Goal: Information Seeking & Learning: Find specific fact

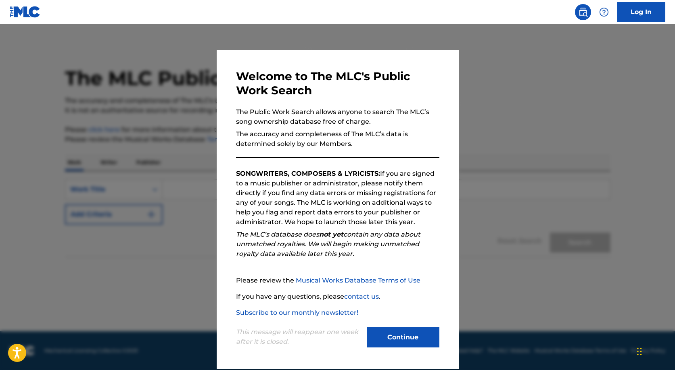
click at [389, 326] on div "This message will reappear one week after it is closed. Continue" at bounding box center [337, 334] width 203 height 32
click at [387, 336] on button "Continue" at bounding box center [403, 338] width 73 height 20
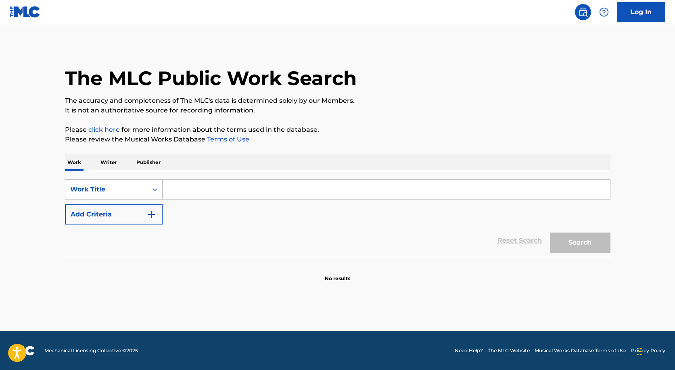
click at [113, 165] on p "Writer" at bounding box center [108, 162] width 21 height 17
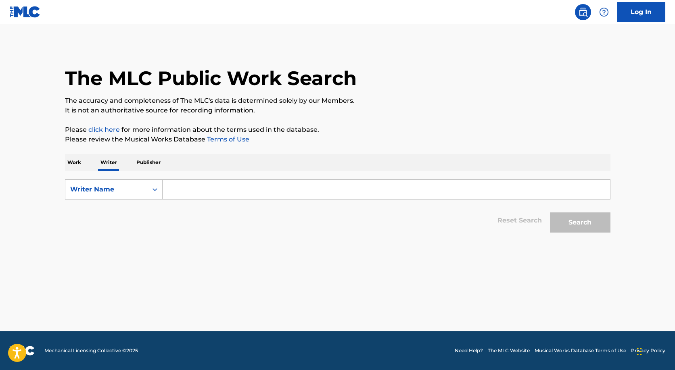
click at [76, 165] on p "Work" at bounding box center [74, 162] width 19 height 17
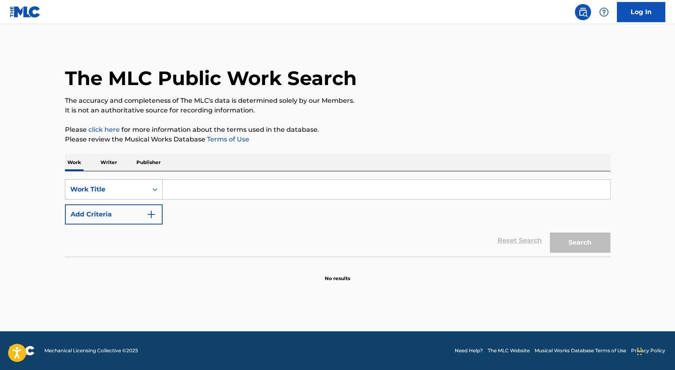
click at [143, 190] on div "Work Title" at bounding box center [106, 189] width 82 height 15
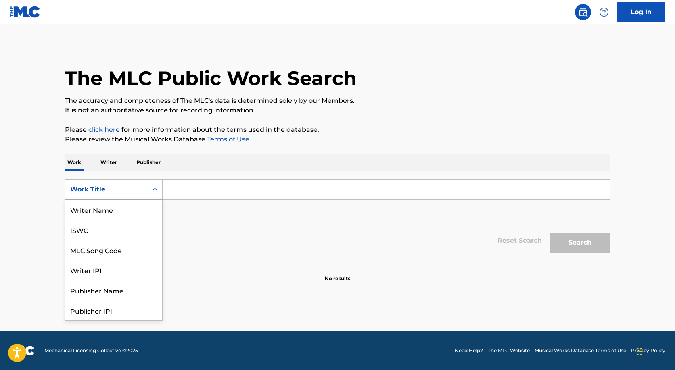
scroll to position [40, 0]
click at [263, 216] on div "SearchWithCriteria795d70fe-63e9-407f-a2ab-71bcc7458a21 Writer IPI, 4 of 8. 8 re…" at bounding box center [338, 202] width 546 height 45
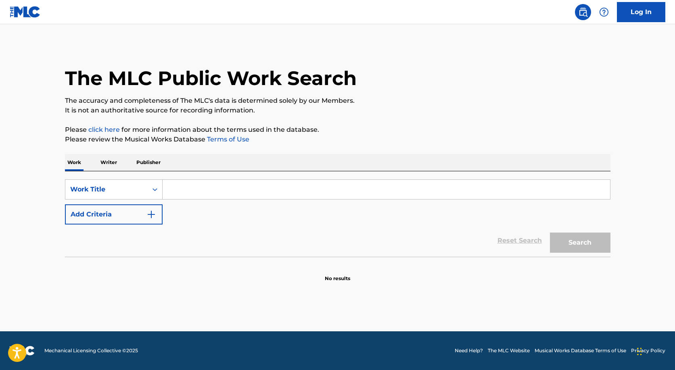
click at [119, 211] on button "Add Criteria" at bounding box center [114, 215] width 98 height 20
click at [178, 186] on input "Search Form" at bounding box center [387, 189] width 448 height 19
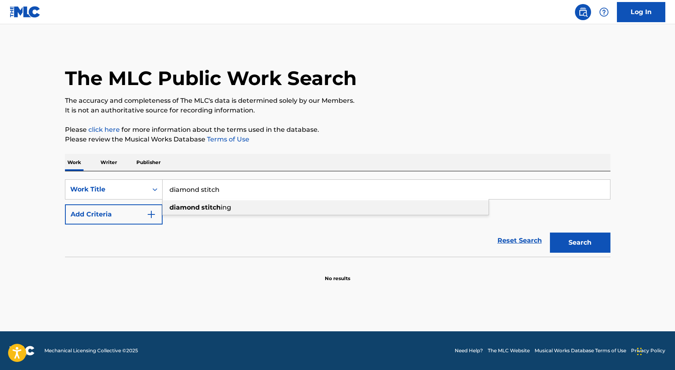
click at [213, 215] on div "diamond stitch ing" at bounding box center [325, 207] width 327 height 16
click at [215, 206] on strong "stitch" at bounding box center [210, 208] width 19 height 8
type input "diamond stitching"
click at [575, 250] on button "Search" at bounding box center [580, 243] width 61 height 20
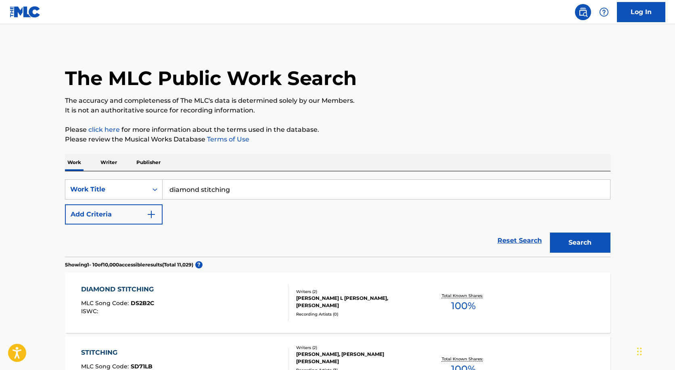
click at [242, 182] on input "diamond stitching" at bounding box center [387, 189] width 448 height 19
click at [236, 186] on input "diamond stitching" at bounding box center [387, 189] width 448 height 19
click at [130, 217] on button "Add Criteria" at bounding box center [114, 215] width 98 height 20
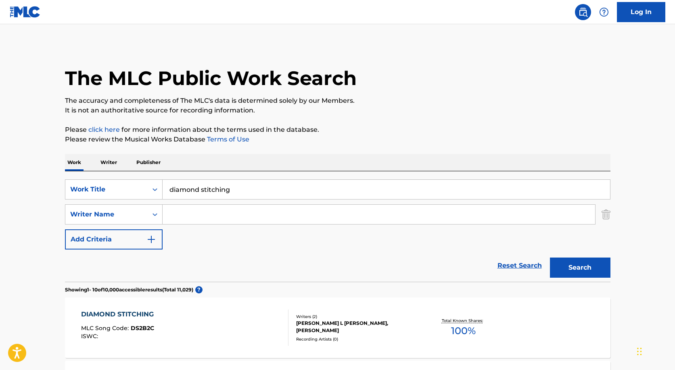
click at [192, 220] on input "Search Form" at bounding box center [379, 214] width 433 height 19
click at [355, 338] on div "Recording Artists ( 0 )" at bounding box center [357, 340] width 122 height 6
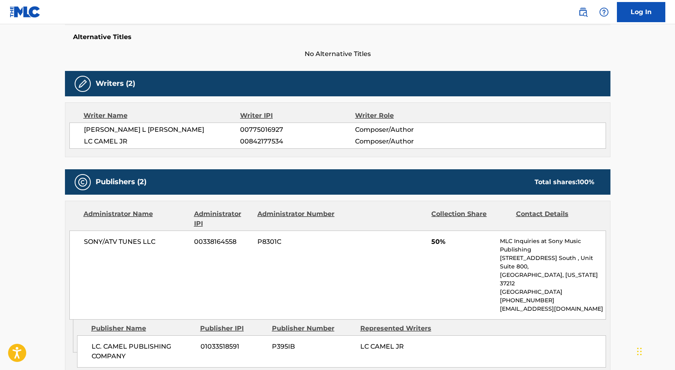
scroll to position [219, 0]
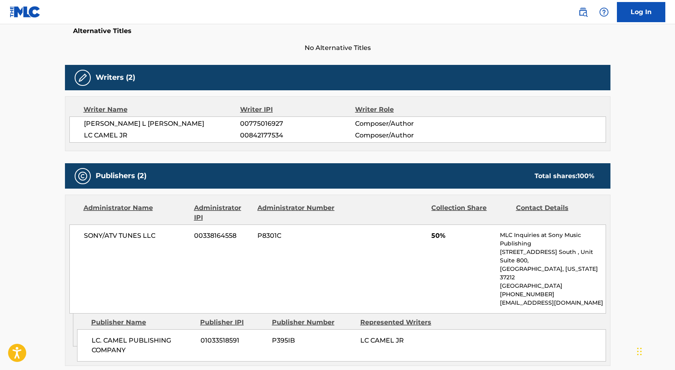
click at [105, 132] on span "LC CAMEL JR" at bounding box center [162, 136] width 157 height 10
click at [114, 136] on span "LC CAMEL JR" at bounding box center [162, 136] width 157 height 10
click at [114, 135] on span "LC CAMEL JR" at bounding box center [162, 136] width 157 height 10
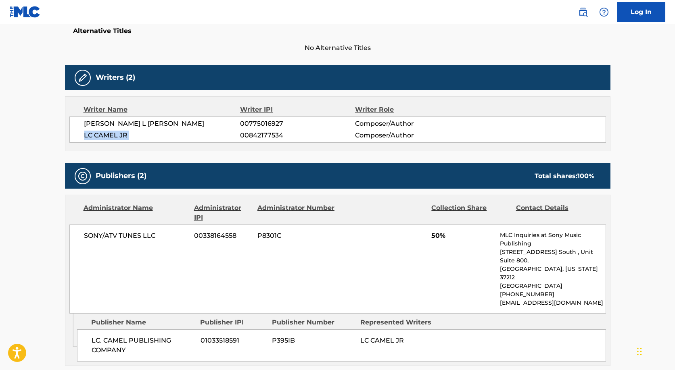
click at [114, 135] on span "LC CAMEL JR" at bounding box center [162, 136] width 157 height 10
copy div "LC CAMEL JR"
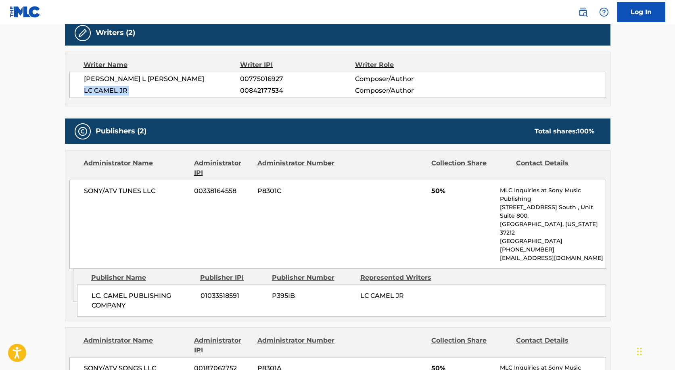
scroll to position [266, 0]
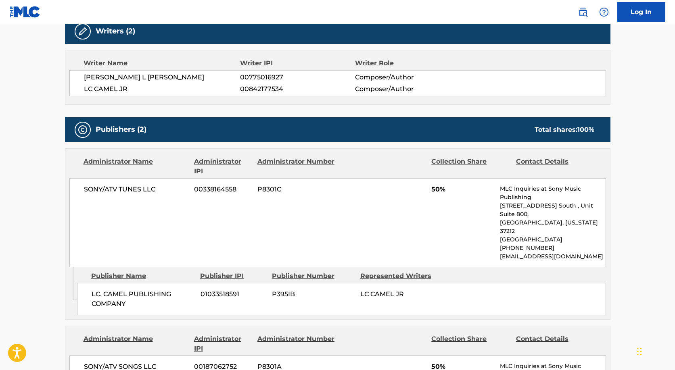
click at [127, 186] on span "SONY/ATV TUNES LLC" at bounding box center [136, 190] width 105 height 10
click at [142, 188] on span "SONY/ATV TUNES LLC" at bounding box center [136, 190] width 105 height 10
click at [116, 184] on div "SONY/ATV TUNES LLC 00338164558 P8301C 50% MLC Inquiries at Sony Music Publishin…" at bounding box center [337, 222] width 537 height 89
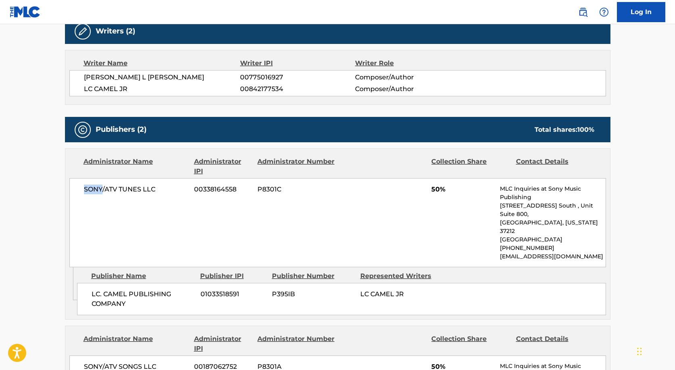
click at [116, 184] on div "SONY/ATV TUNES LLC 00338164558 P8301C 50% MLC Inquiries at Sony Music Publishin…" at bounding box center [337, 222] width 537 height 89
click at [111, 190] on span "SONY/ATV TUNES LLC" at bounding box center [136, 190] width 105 height 10
copy div "SONY/ATV TUNES LLC"
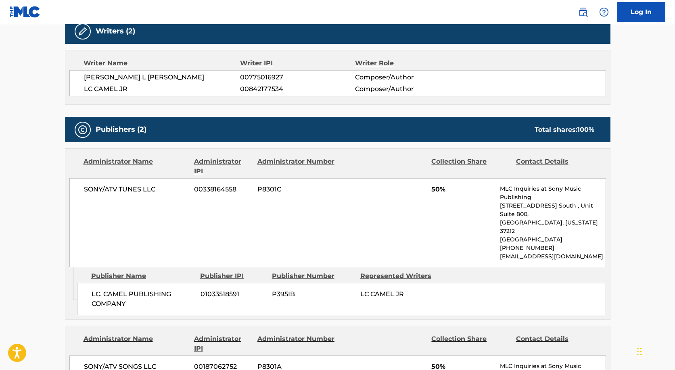
click at [211, 189] on span "00338164558" at bounding box center [222, 190] width 57 height 10
click at [222, 192] on span "00338164558" at bounding box center [222, 190] width 57 height 10
click at [222, 191] on span "00338164558" at bounding box center [222, 190] width 57 height 10
click at [266, 88] on span "00842177534" at bounding box center [297, 89] width 115 height 10
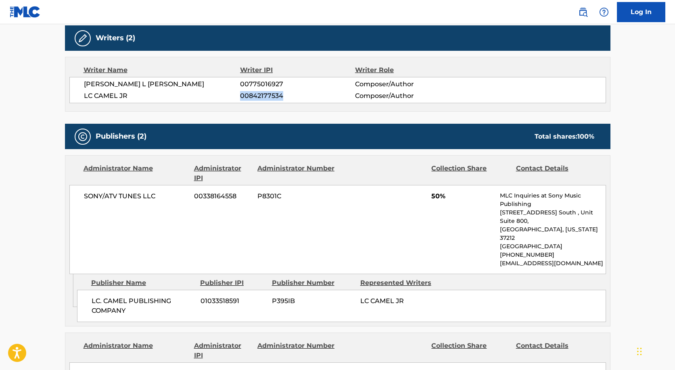
scroll to position [242, 0]
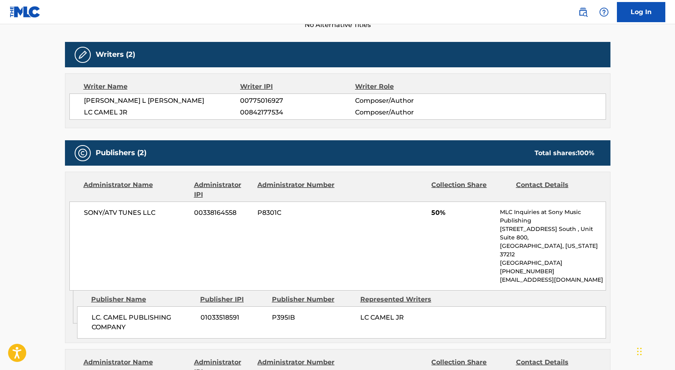
click at [105, 100] on span "PAUL L JR WILLIAMS" at bounding box center [162, 101] width 157 height 10
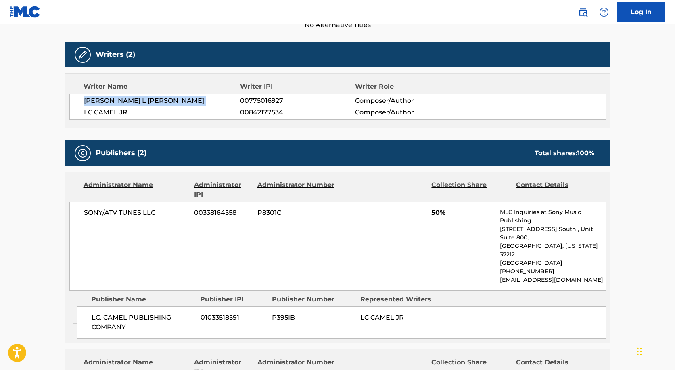
click at [105, 100] on span "PAUL L JR WILLIAMS" at bounding box center [162, 101] width 157 height 10
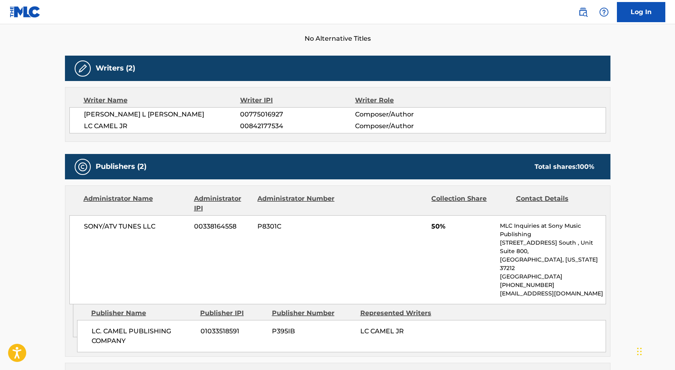
scroll to position [232, 0]
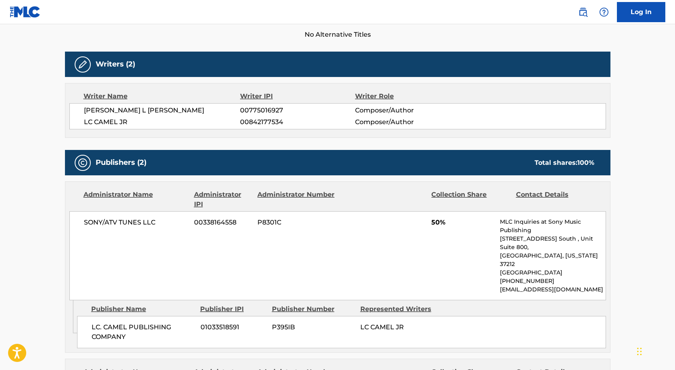
click at [256, 108] on span "00775016927" at bounding box center [297, 111] width 115 height 10
copy span "00775016927"
click at [246, 121] on span "00842177534" at bounding box center [297, 122] width 115 height 10
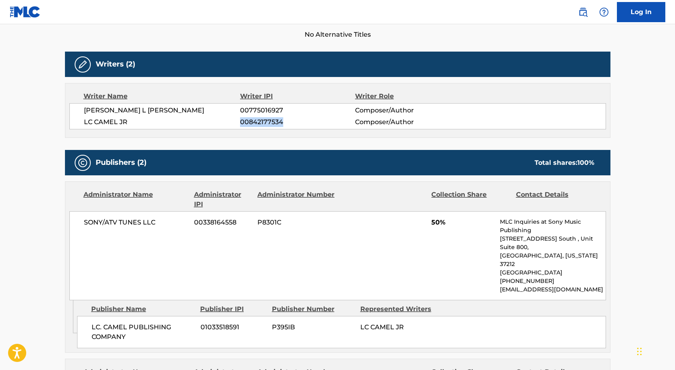
copy span "00842177534"
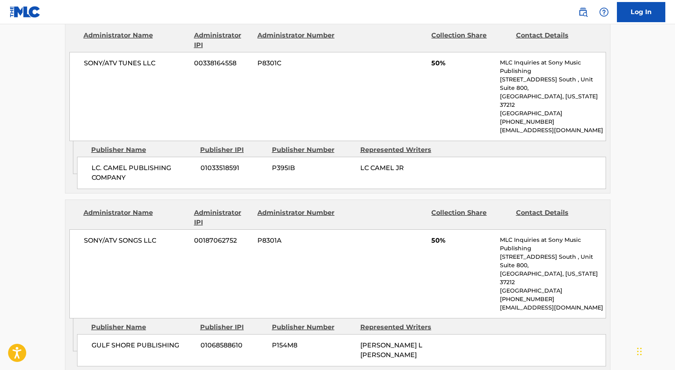
scroll to position [392, 0]
click at [117, 341] on span "GULF SHORE PUBLISHING" at bounding box center [143, 346] width 103 height 10
copy div "GULF SHORE PUBLISHING"
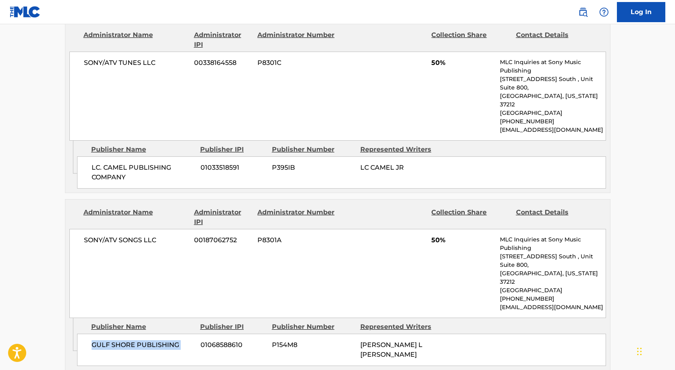
copy div "GULF SHORE PUBLISHING"
click at [103, 163] on span "LC. CAMEL PUBLISHING COMPANY" at bounding box center [143, 172] width 103 height 19
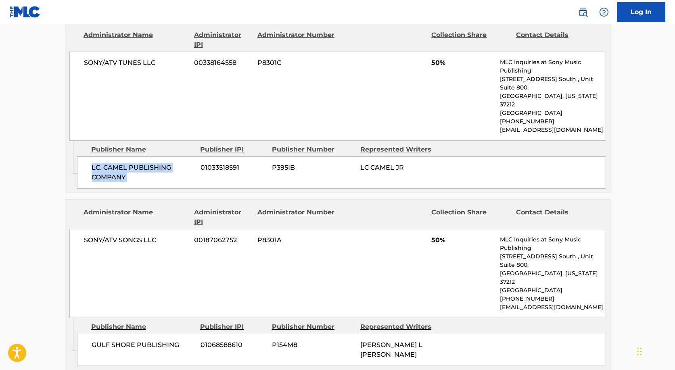
copy div "LC. CAMEL PUBLISHING COMPANY"
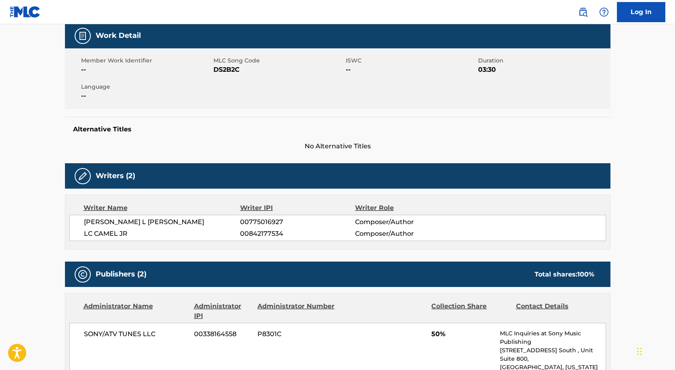
scroll to position [0, 0]
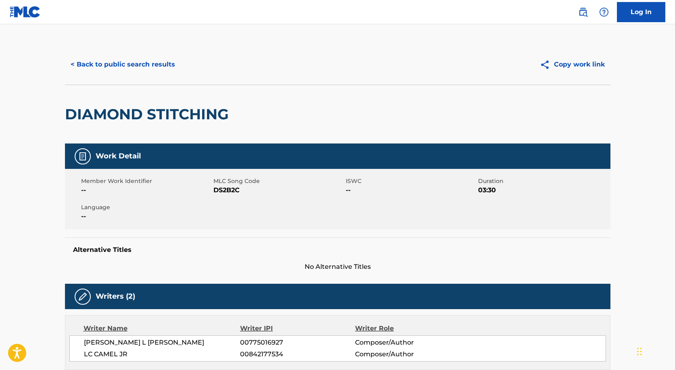
click at [582, 8] on img at bounding box center [583, 12] width 10 height 10
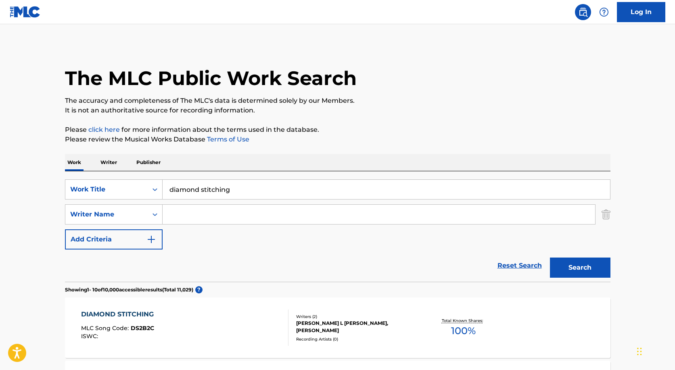
click at [204, 190] on input "diamond stitching" at bounding box center [387, 189] width 448 height 19
paste input "Peaches & Eggplants"
click at [204, 190] on input "diamond Peaches & Eggplants" at bounding box center [387, 189] width 448 height 19
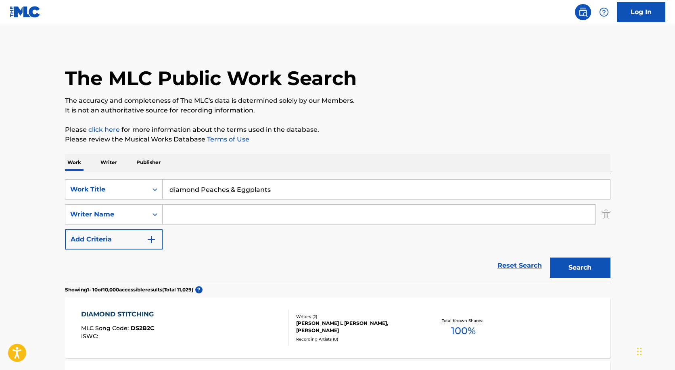
click at [204, 190] on input "diamond Peaches & Eggplants" at bounding box center [387, 189] width 448 height 19
paste input "Search Form"
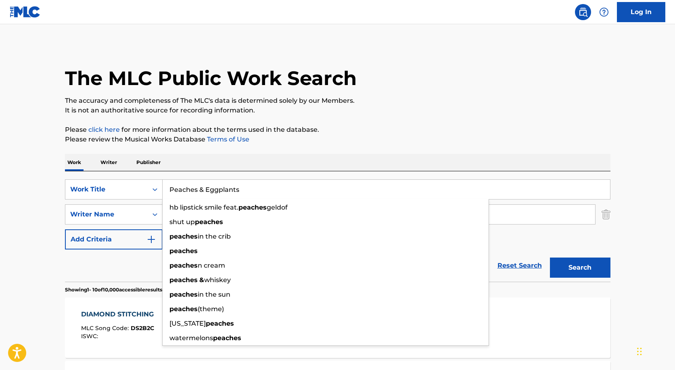
type input "Peaches & Eggplants"
click at [550, 258] on button "Search" at bounding box center [580, 268] width 61 height 20
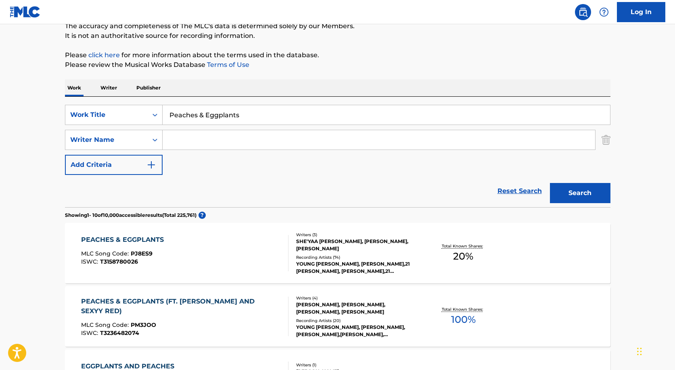
scroll to position [75, 0]
click at [158, 235] on div "PEACHES & EGGPLANTS" at bounding box center [124, 240] width 87 height 10
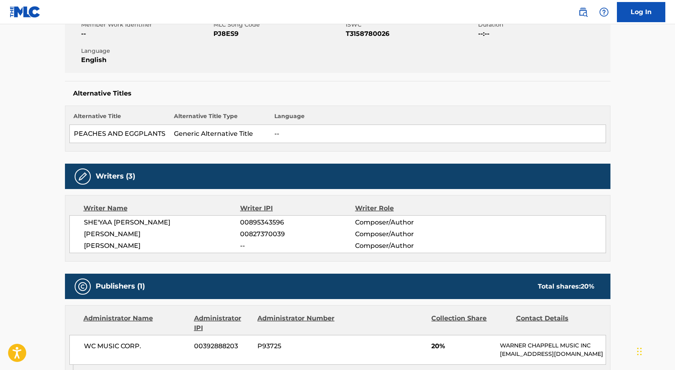
scroll to position [159, 0]
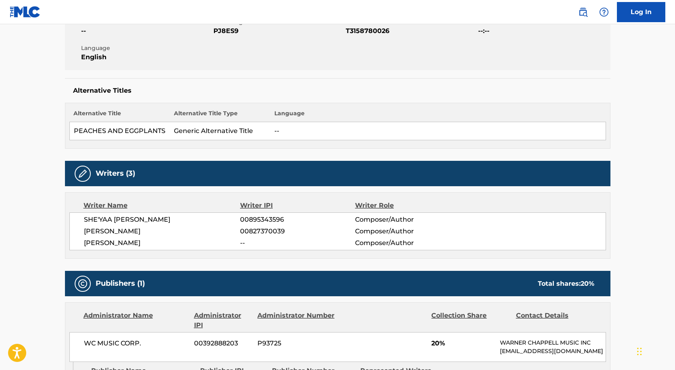
drag, startPoint x: 165, startPoint y: 230, endPoint x: 84, endPoint y: 230, distance: 81.1
click at [84, 230] on span "QUANTAVIOUS THOMAS" at bounding box center [162, 232] width 157 height 10
copy span "QUANTAVIOUS THOMAS"
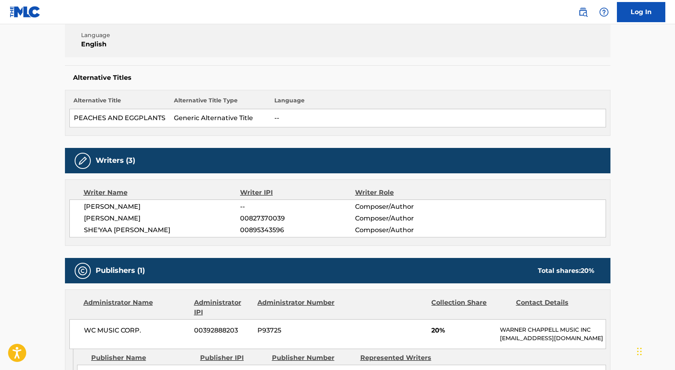
scroll to position [195, 0]
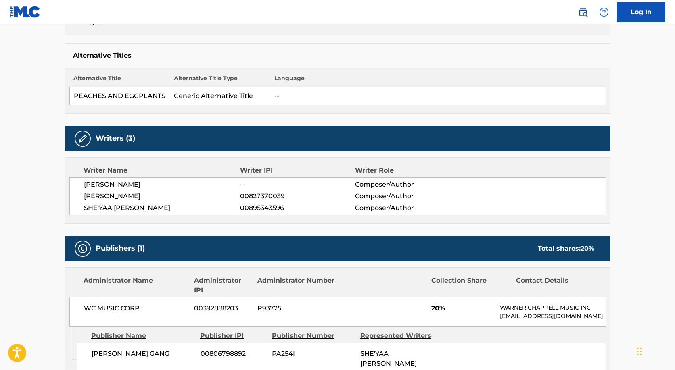
drag, startPoint x: 181, startPoint y: 184, endPoint x: 84, endPoint y: 183, distance: 96.9
click at [84, 183] on span "[PERSON_NAME]" at bounding box center [162, 185] width 157 height 10
copy span "EDWARD MACLIN COOPER III"
click at [184, 175] on div "Writer Name" at bounding box center [162, 171] width 157 height 10
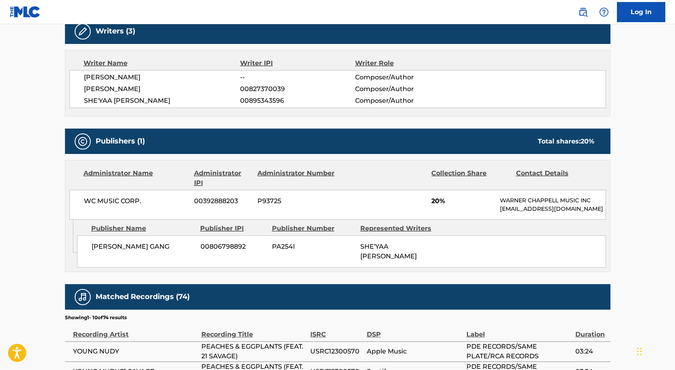
scroll to position [302, 0]
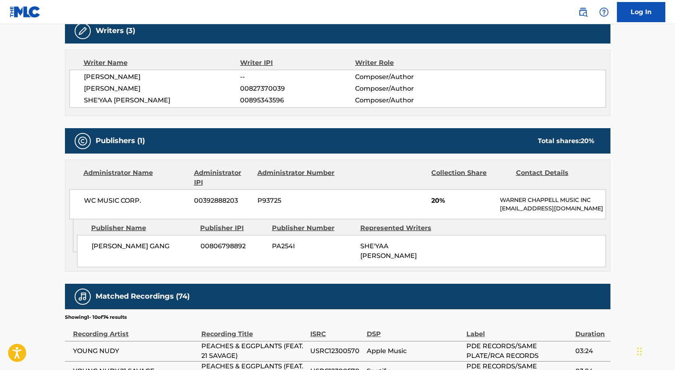
click at [131, 199] on span "WC MUSIC CORP." at bounding box center [136, 201] width 105 height 10
copy div "WC MUSIC CORP."
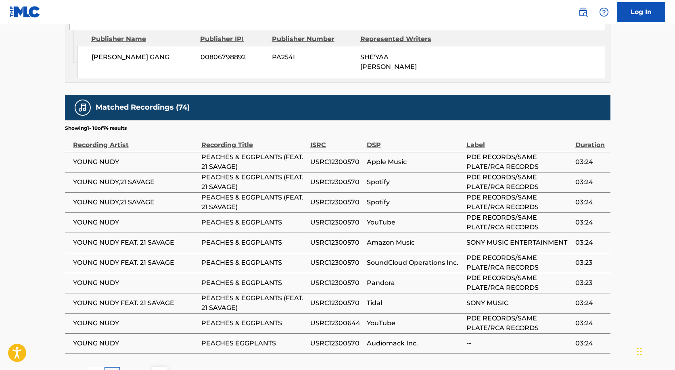
scroll to position [554, 0]
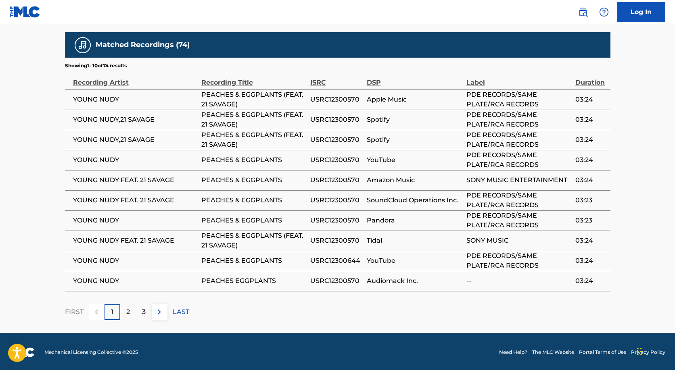
click at [141, 311] on div "3" at bounding box center [144, 313] width 16 height 16
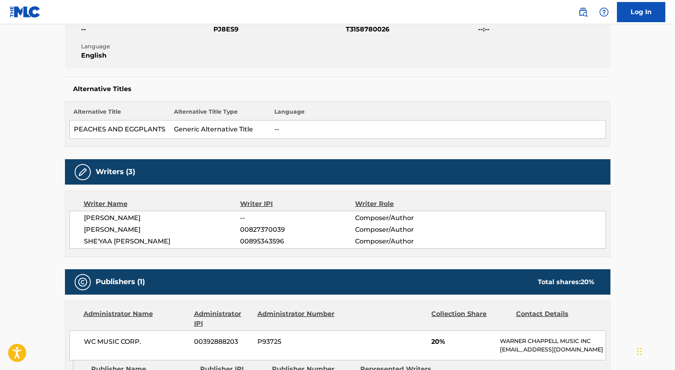
scroll to position [161, 0]
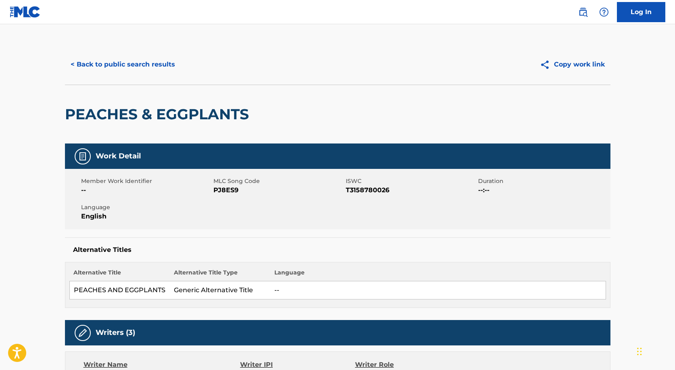
click at [112, 107] on h2 "PEACHES & EGGPLANTS" at bounding box center [159, 114] width 188 height 18
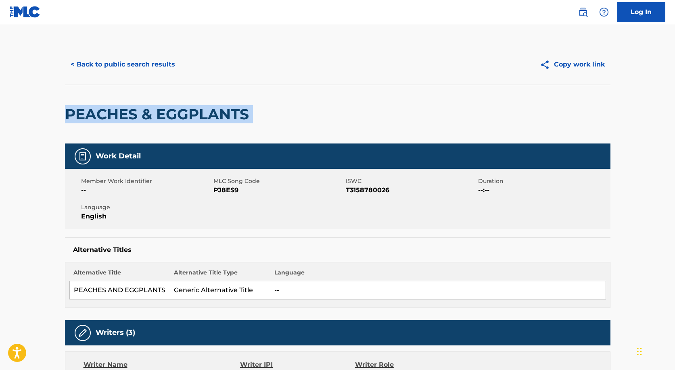
click at [112, 107] on h2 "PEACHES & EGGPLANTS" at bounding box center [159, 114] width 188 height 18
copy div "PEACHES & EGGPLANTS"
click at [115, 67] on button "< Back to public search results" at bounding box center [123, 64] width 116 height 20
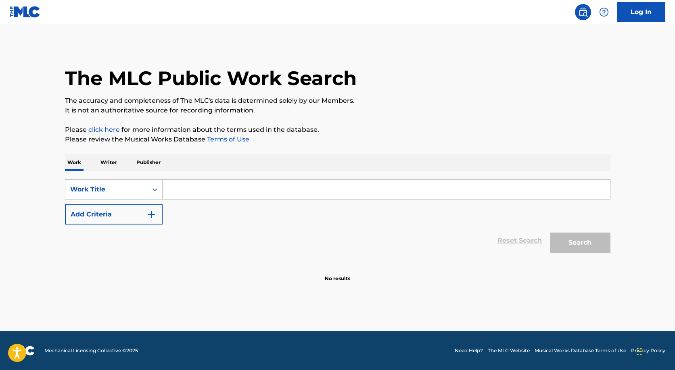
click at [184, 183] on input "Search Form" at bounding box center [387, 189] width 448 height 19
paste input "PEACHES & EGGPLANTS"
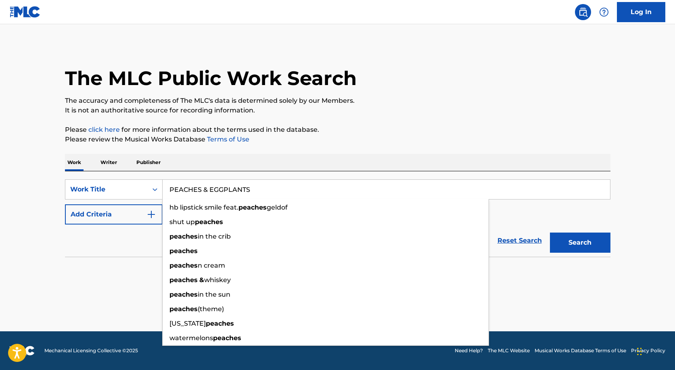
type input "PEACHES & EGGPLANTS"
click at [550, 233] on button "Search" at bounding box center [580, 243] width 61 height 20
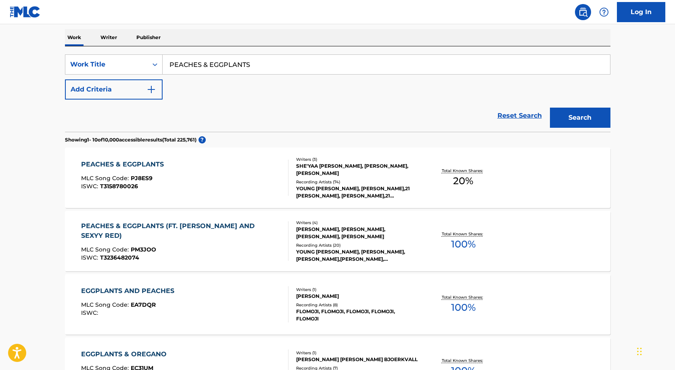
scroll to position [84, 0]
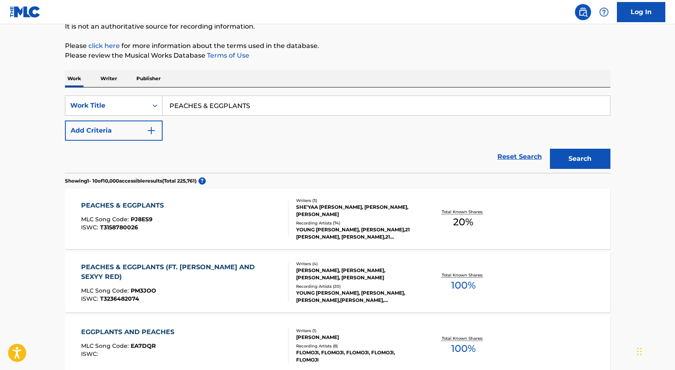
click at [153, 205] on div "PEACHES & EGGPLANTS" at bounding box center [124, 206] width 87 height 10
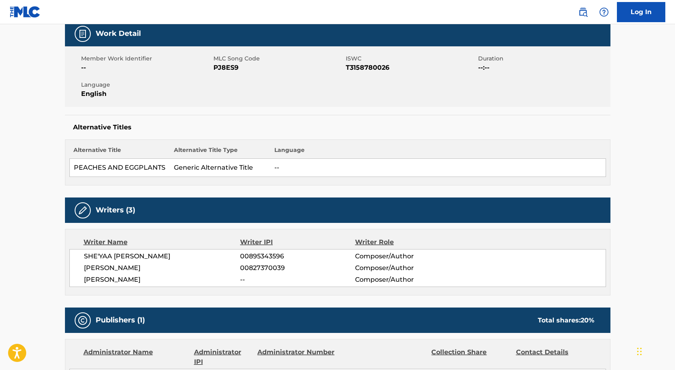
scroll to position [123, 0]
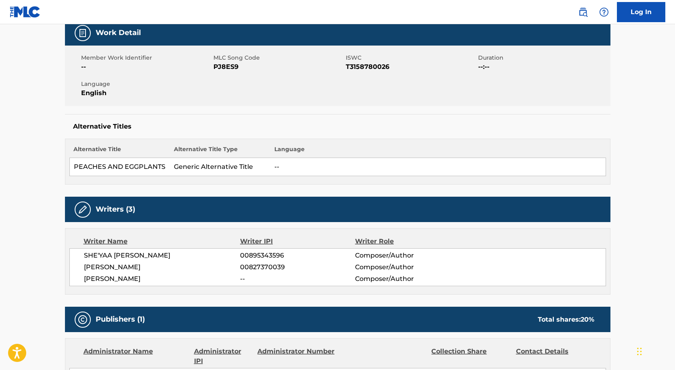
click at [199, 165] on td "Generic Alternative Title" at bounding box center [220, 167] width 100 height 18
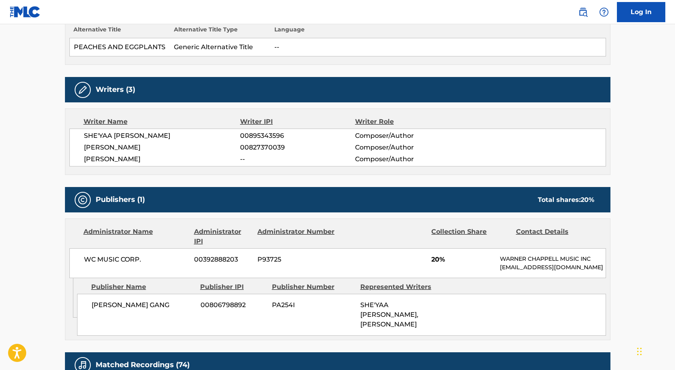
scroll to position [245, 0]
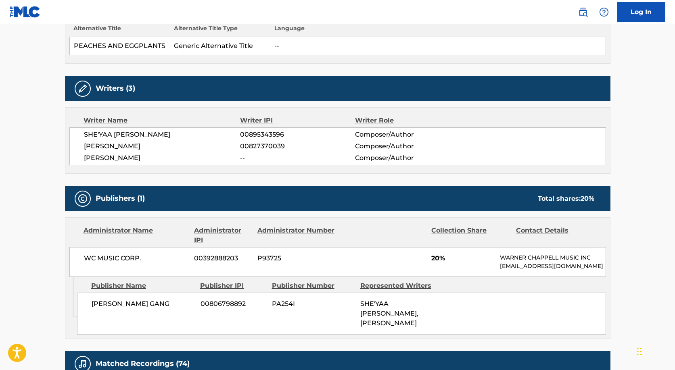
drag, startPoint x: 83, startPoint y: 132, endPoint x: 197, endPoint y: 157, distance: 116.1
click at [197, 158] on div "SHE'YAA BIN ABRAHAM-JOSEPH 00895343596 Composer/Author QUANTAVIOUS THOMAS 00827…" at bounding box center [337, 147] width 537 height 38
click at [187, 155] on span "EDWARD MACLIN COOPER III" at bounding box center [162, 158] width 157 height 10
click at [195, 132] on span "SHE'YAA BIN ABRAHAM-JOSEPH" at bounding box center [162, 135] width 157 height 10
click at [188, 135] on span "SHE'YAA BIN ABRAHAM-JOSEPH" at bounding box center [162, 135] width 157 height 10
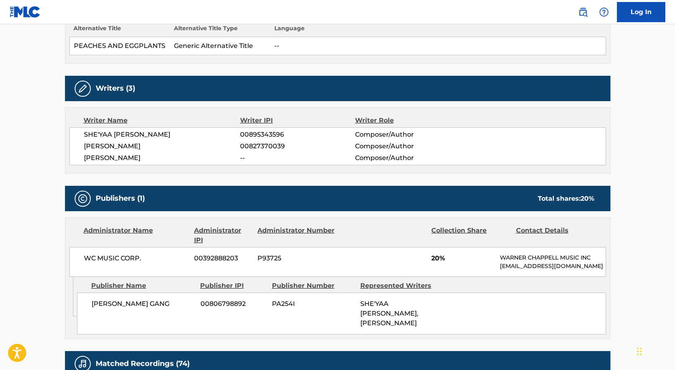
click at [188, 136] on span "SHE'YAA BIN ABRAHAM-JOSEPH" at bounding box center [162, 135] width 157 height 10
copy div "SHE'YAA BIN ABRAHAM-JOSEPH"
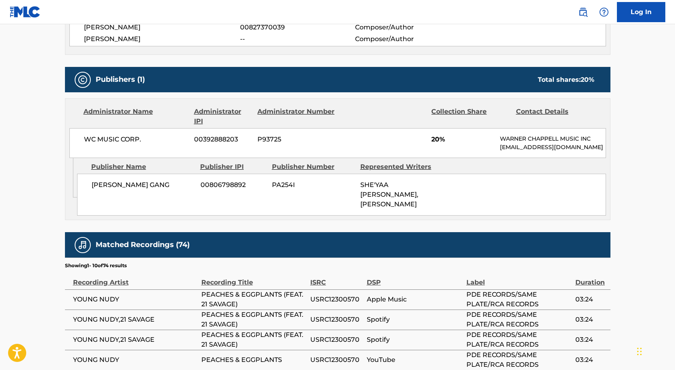
scroll to position [364, 0]
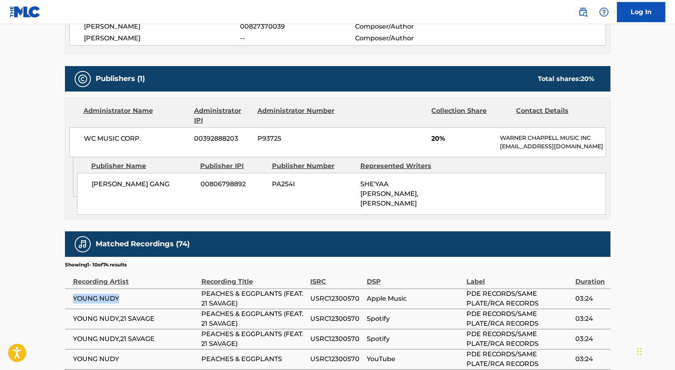
drag, startPoint x: 122, startPoint y: 298, endPoint x: 72, endPoint y: 298, distance: 49.6
click at [72, 298] on td "YOUNG NUDY" at bounding box center [133, 299] width 136 height 20
copy span "YOUNG NUDY"
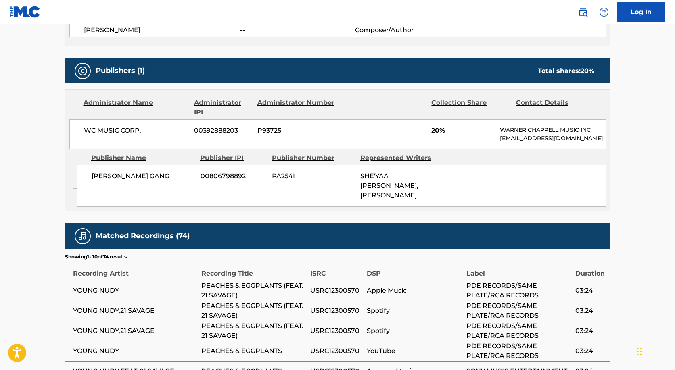
click at [127, 175] on span "SLAUGHTER GANG" at bounding box center [143, 177] width 103 height 10
copy div "SLAUGHTER GANG"
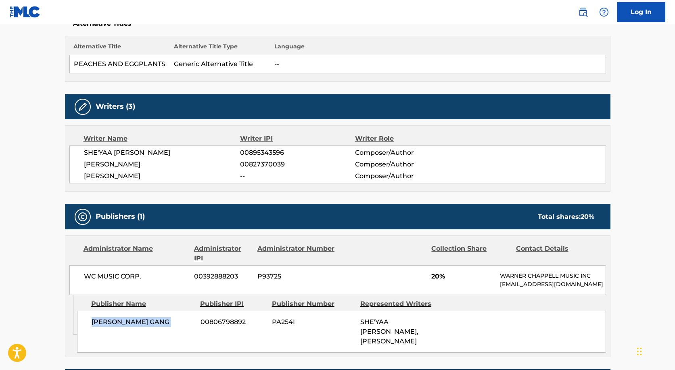
scroll to position [209, 0]
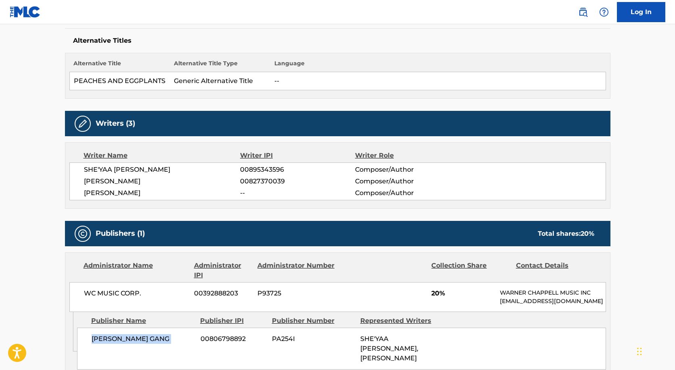
drag, startPoint x: 85, startPoint y: 180, endPoint x: 202, endPoint y: 184, distance: 117.5
click at [202, 184] on span "QUANTAVIOUS THOMAS" at bounding box center [162, 182] width 157 height 10
copy span "QUANTAVIOUS THOMAS"
click at [104, 168] on span "SHE'YAA BIN ABRAHAM-JOSEPH" at bounding box center [162, 170] width 157 height 10
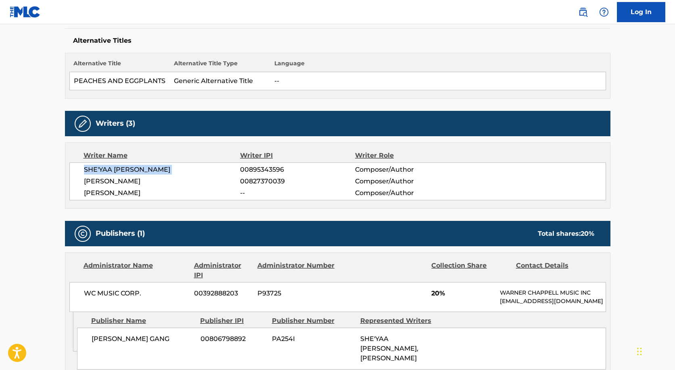
click at [104, 168] on span "SHE'YAA BIN ABRAHAM-JOSEPH" at bounding box center [162, 170] width 157 height 10
copy div "SHE'YAA BIN ABRAHAM-JOSEPH"
click at [118, 190] on span "EDWARD MACLIN COOPER III" at bounding box center [162, 193] width 157 height 10
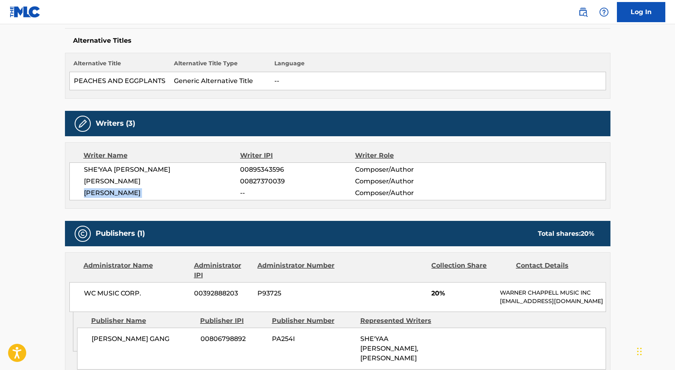
copy div "EDWARD MACLIN COOPER III"
click at [259, 169] on span "00895343596" at bounding box center [297, 170] width 115 height 10
click at [259, 168] on span "00895343596" at bounding box center [297, 170] width 115 height 10
copy span "00895343596"
click at [280, 183] on span "00827370039" at bounding box center [297, 182] width 115 height 10
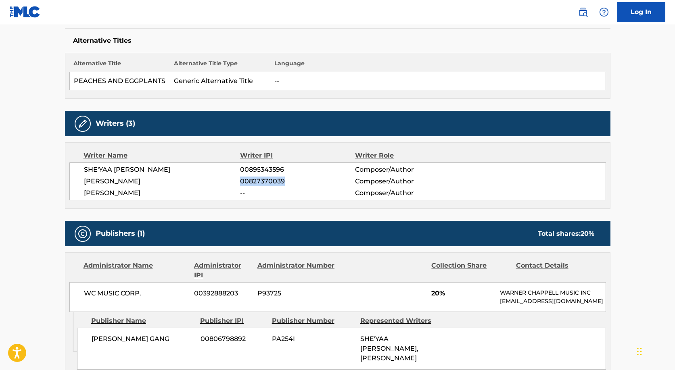
click at [279, 183] on span "00827370039" at bounding box center [297, 182] width 115 height 10
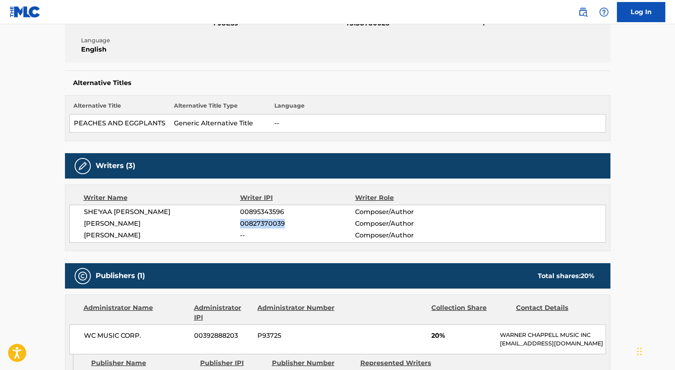
scroll to position [0, 0]
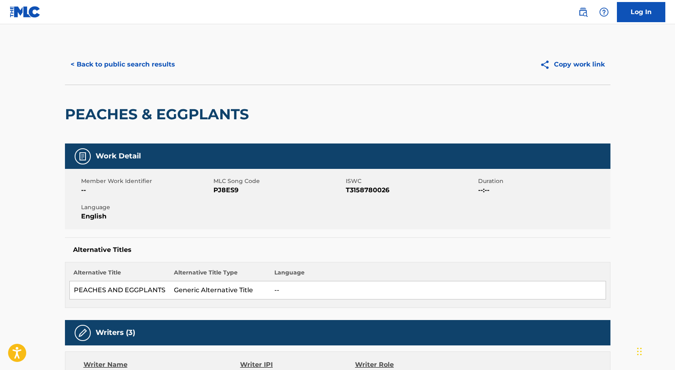
click at [109, 62] on button "< Back to public search results" at bounding box center [123, 64] width 116 height 20
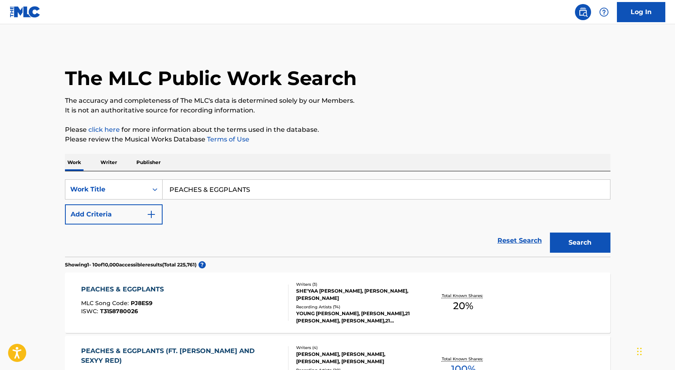
scroll to position [84, 0]
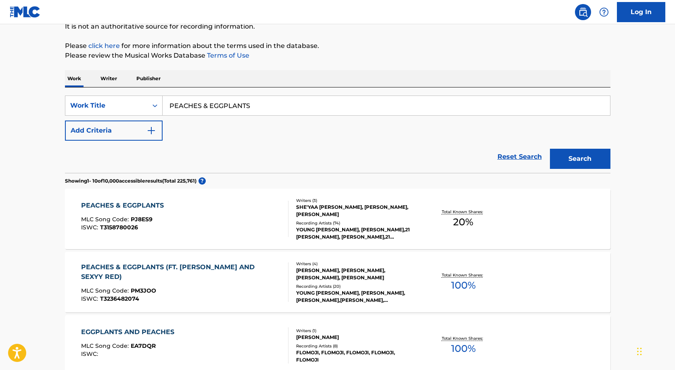
click at [198, 98] on input "PEACHES & EGGPLANTS" at bounding box center [387, 105] width 448 height 19
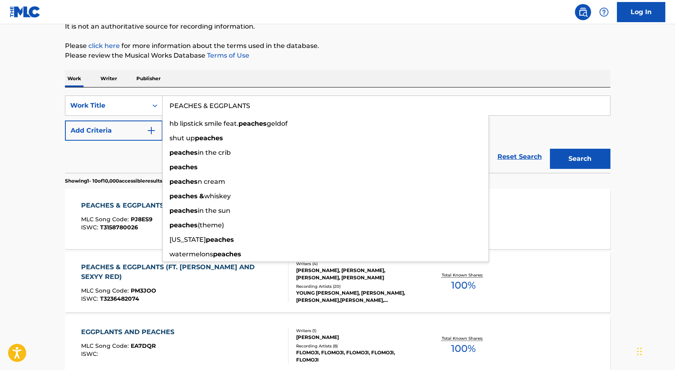
click at [198, 99] on input "PEACHES & EGGPLANTS" at bounding box center [387, 105] width 448 height 19
click at [197, 99] on input "PEACHES & EGGPLANTS" at bounding box center [387, 105] width 448 height 19
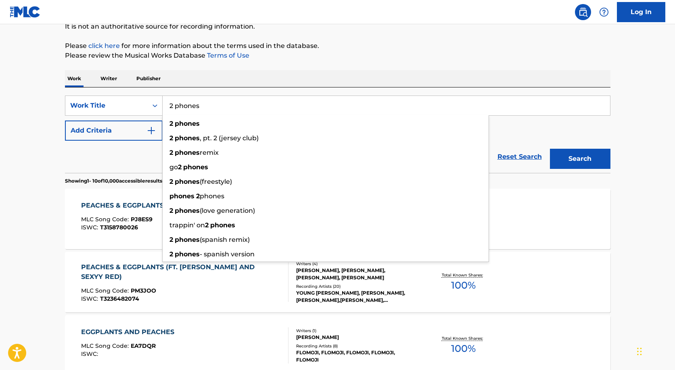
type input "2 phones"
click at [550, 149] on button "Search" at bounding box center [580, 159] width 61 height 20
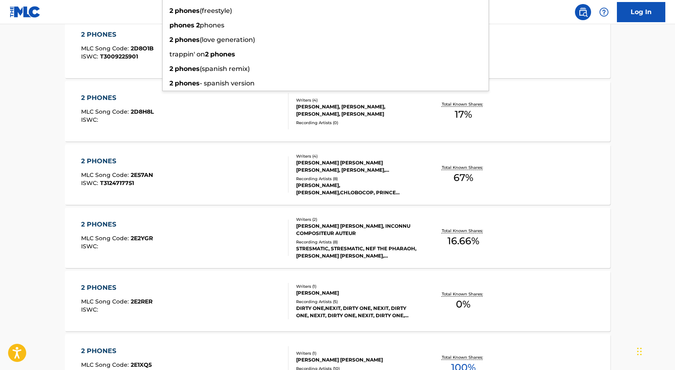
scroll to position [251, 0]
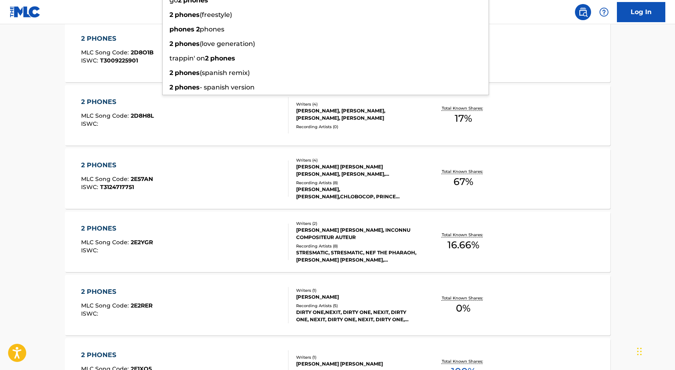
click at [585, 56] on div "2 PHONES MLC Song Code : 2D8O1B ISWC : T3009225901 Writers ( 1 ) TOMMASO CARLO …" at bounding box center [338, 52] width 546 height 61
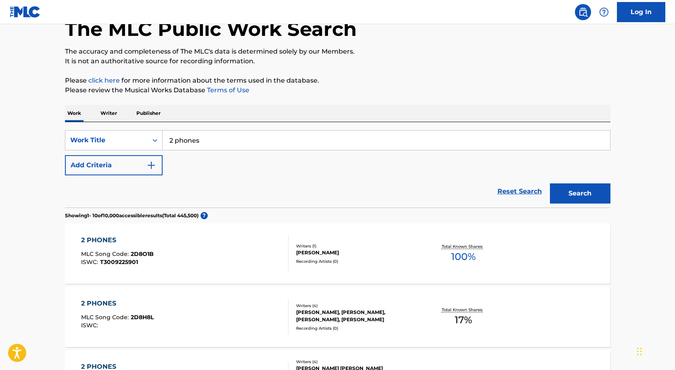
scroll to position [146, 0]
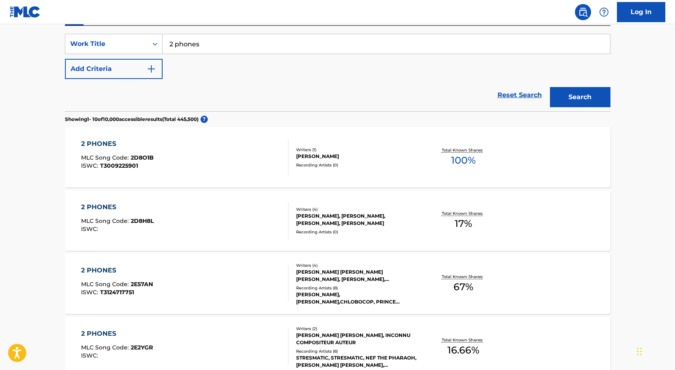
click at [214, 42] on input "2 phones" at bounding box center [387, 43] width 448 height 19
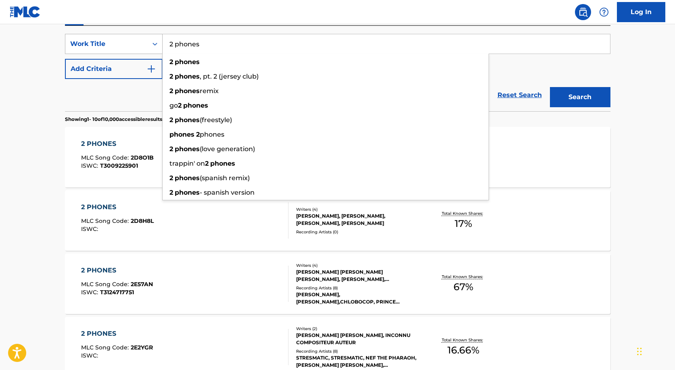
click at [107, 54] on div "Work Title" at bounding box center [114, 44] width 98 height 20
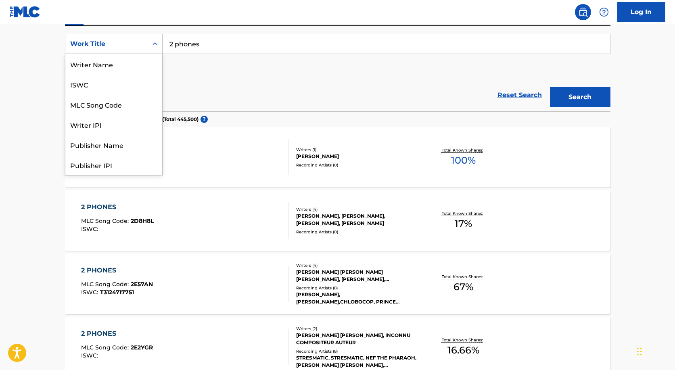
scroll to position [40, 0]
click at [49, 62] on main "The MLC Public Work Search The accuracy and completeness of The MLC's data is d…" at bounding box center [337, 341] width 675 height 925
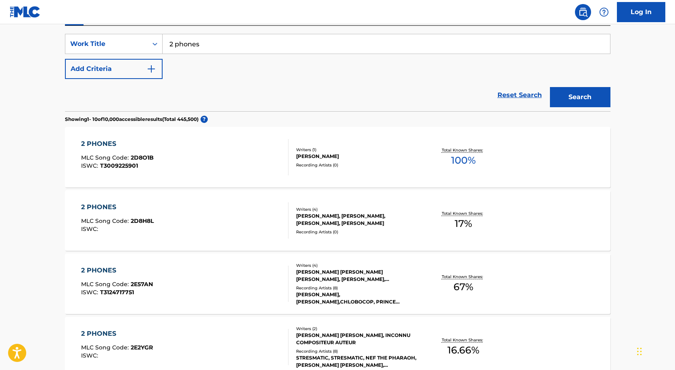
click at [76, 65] on button "Add Criteria" at bounding box center [114, 69] width 98 height 20
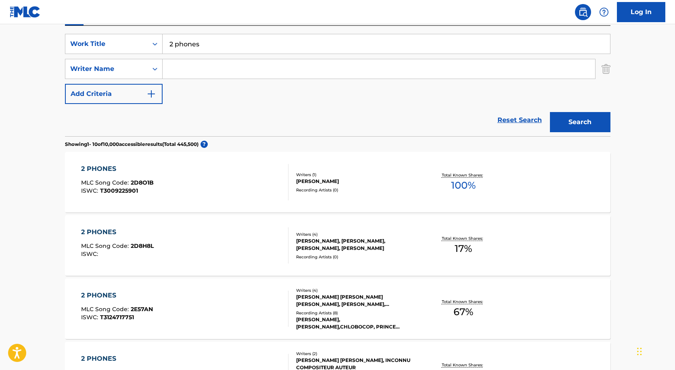
click at [181, 71] on input "Search Form" at bounding box center [379, 68] width 433 height 19
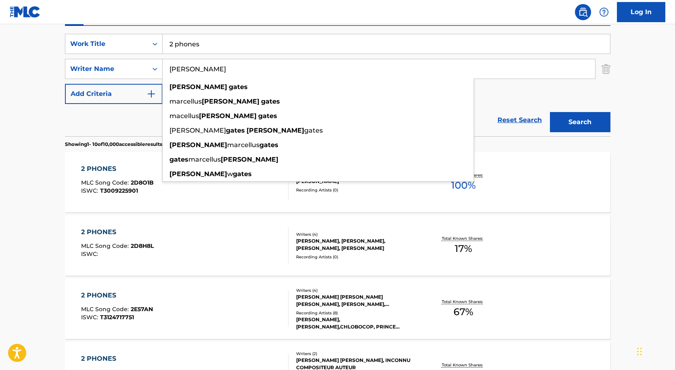
type input "kevin gates"
click at [550, 112] on button "Search" at bounding box center [580, 122] width 61 height 20
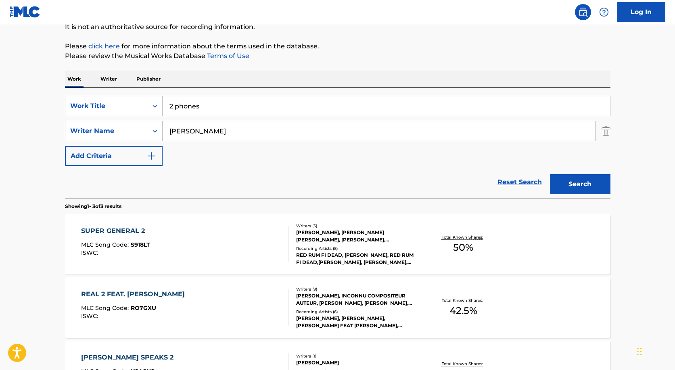
scroll to position [59, 0]
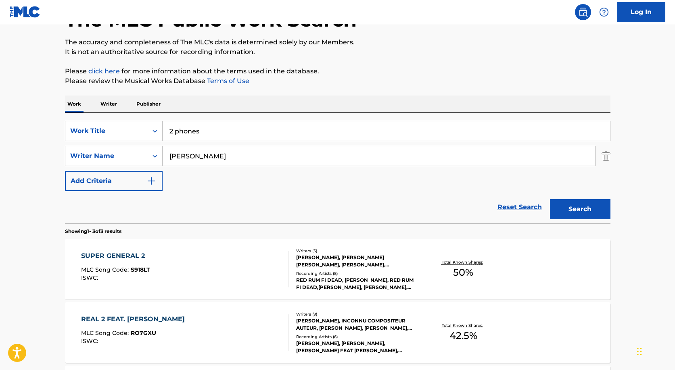
click at [172, 130] on input "2 phones" at bounding box center [387, 130] width 448 height 19
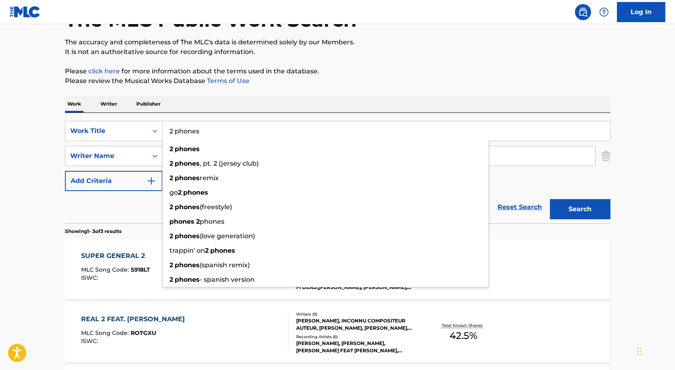
click at [172, 130] on input "2 phones" at bounding box center [387, 130] width 448 height 19
click at [173, 129] on input "2 phones" at bounding box center [387, 130] width 448 height 19
drag, startPoint x: 174, startPoint y: 130, endPoint x: 165, endPoint y: 130, distance: 8.9
click at [165, 130] on input "2 phones" at bounding box center [387, 130] width 448 height 19
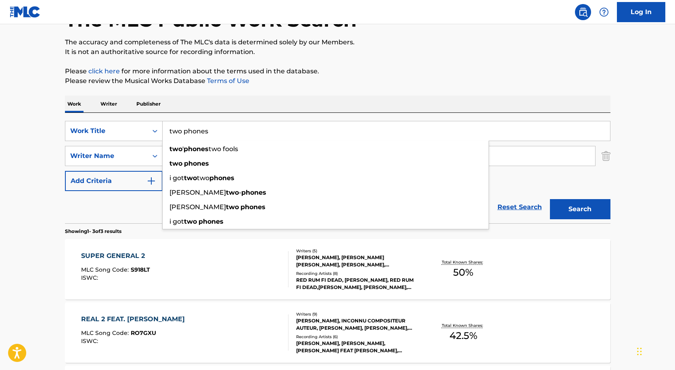
click at [550, 199] on button "Search" at bounding box center [580, 209] width 61 height 20
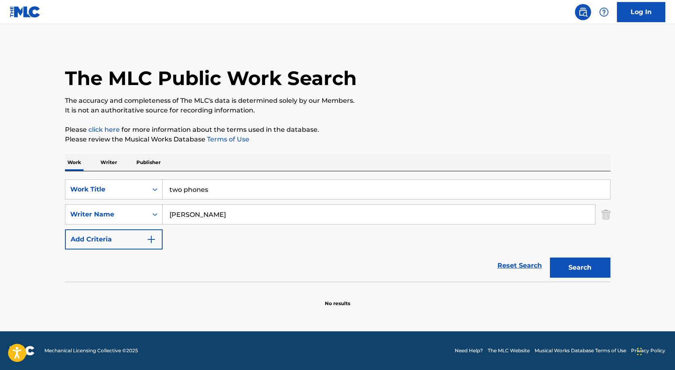
scroll to position [0, 0]
click at [550, 258] on button "Search" at bounding box center [580, 268] width 61 height 20
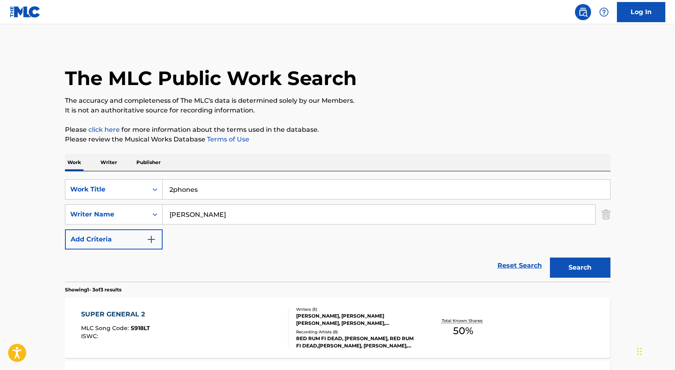
type input "phones"
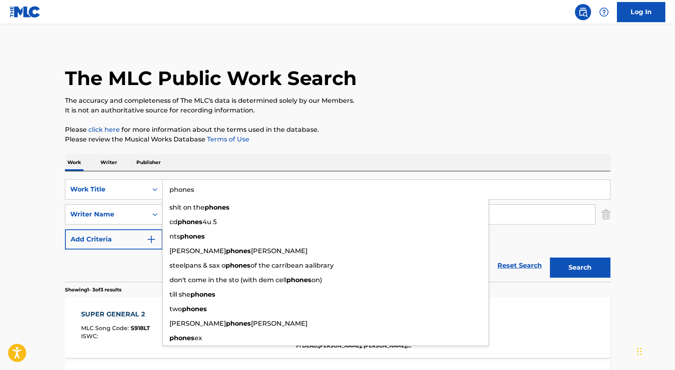
click at [187, 184] on input "phones" at bounding box center [387, 189] width 448 height 19
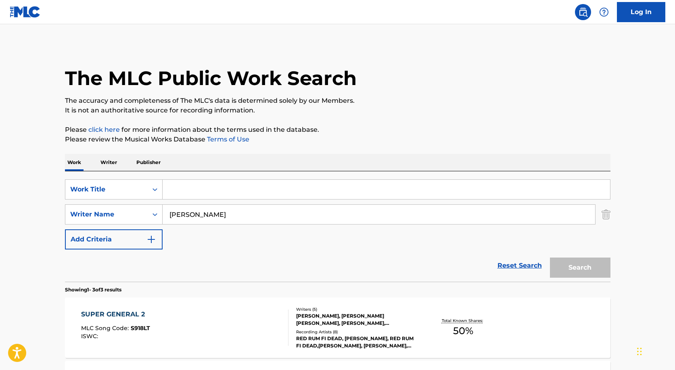
click at [195, 213] on input "kevin gates" at bounding box center [379, 214] width 433 height 19
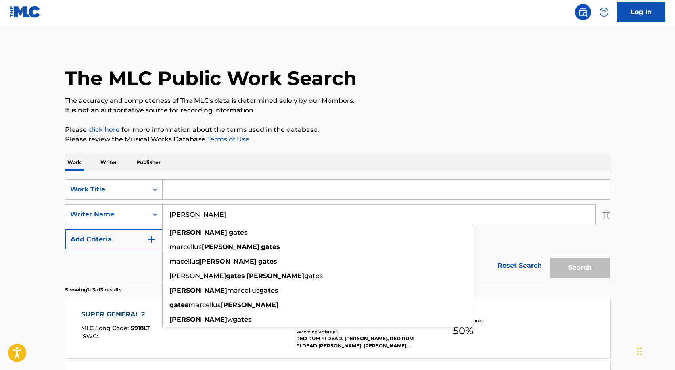
click at [195, 213] on input "kevin gates" at bounding box center [379, 214] width 433 height 19
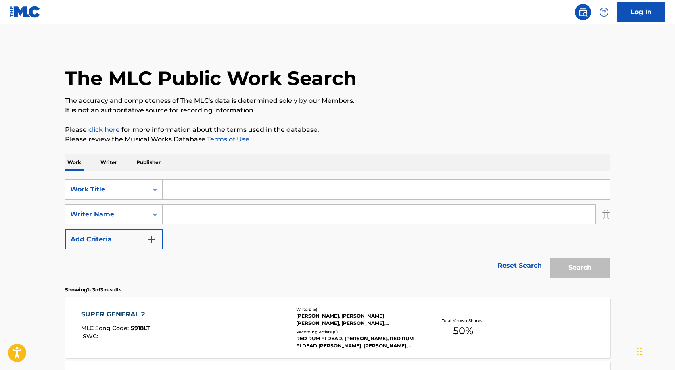
click at [213, 171] on div "Work Writer Publisher" at bounding box center [338, 162] width 546 height 17
click at [207, 178] on div "SearchWithCriteria32590da0-fd93-4100-83ee-b21a3ac046ed Work Title SearchWithCri…" at bounding box center [338, 227] width 546 height 111
click at [205, 183] on input "Search Form" at bounding box center [387, 189] width 448 height 19
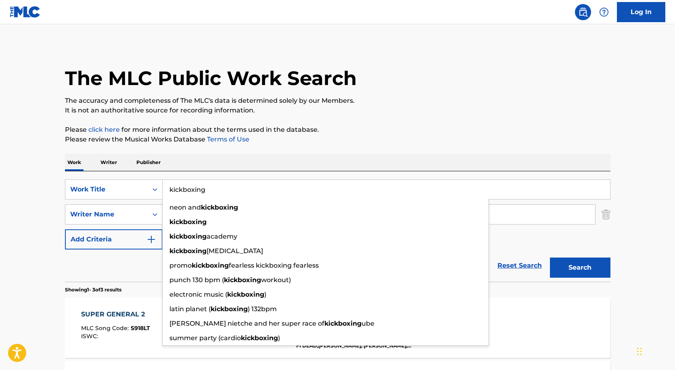
type input "kickboxing"
click at [550, 258] on button "Search" at bounding box center [580, 268] width 61 height 20
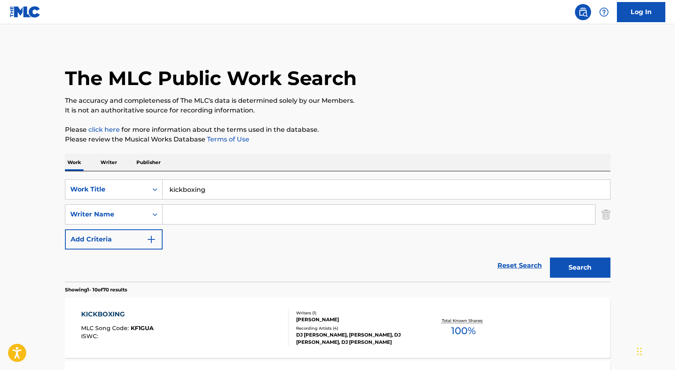
click at [203, 211] on input "Search Form" at bounding box center [379, 214] width 433 height 19
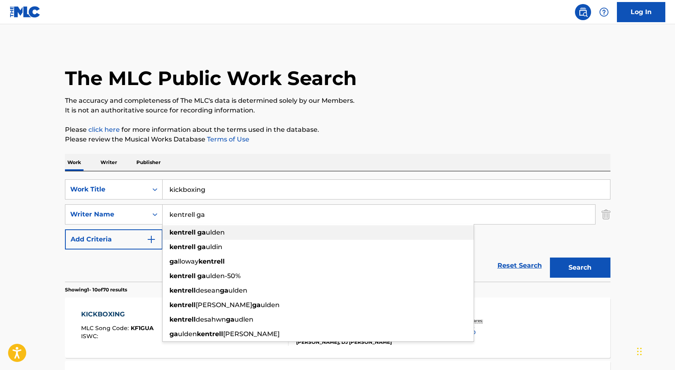
click at [193, 233] on strong "kentrell" at bounding box center [183, 233] width 26 height 8
type input "kentrell gaulden"
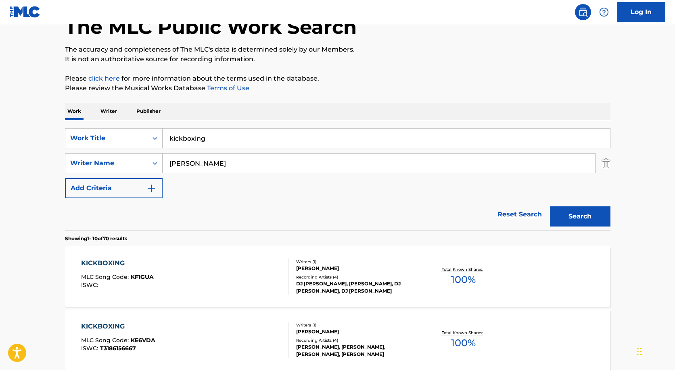
scroll to position [56, 0]
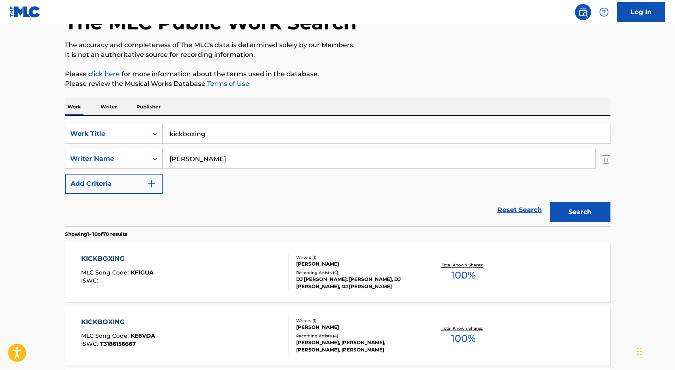
click at [565, 204] on button "Search" at bounding box center [580, 212] width 61 height 20
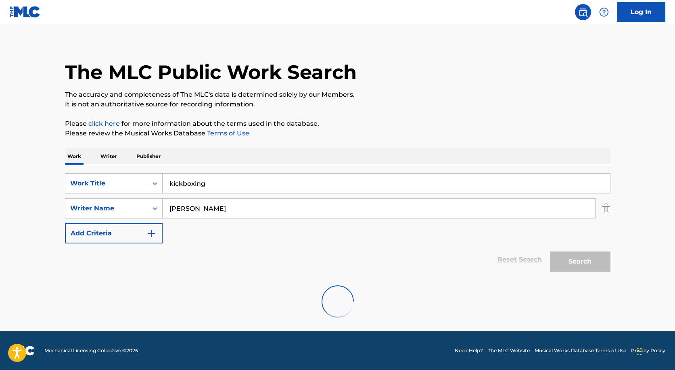
scroll to position [0, 0]
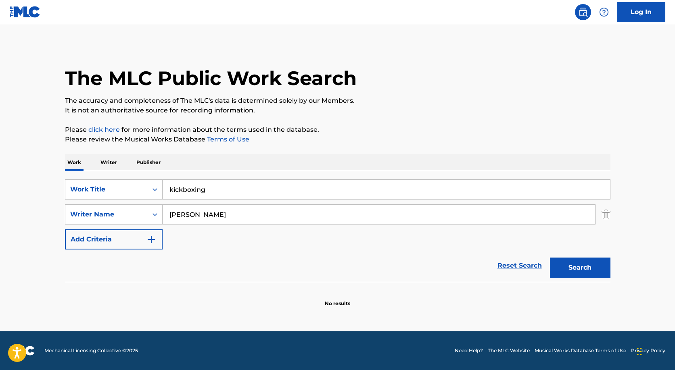
click at [235, 210] on input "kentrell gaulden" at bounding box center [379, 214] width 433 height 19
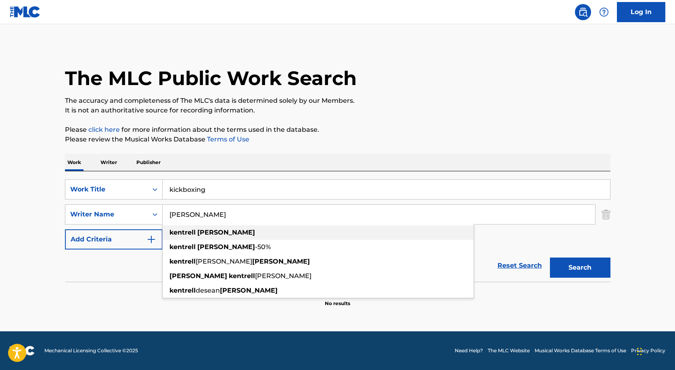
click at [227, 233] on div "kentrell gaulden" at bounding box center [318, 233] width 311 height 15
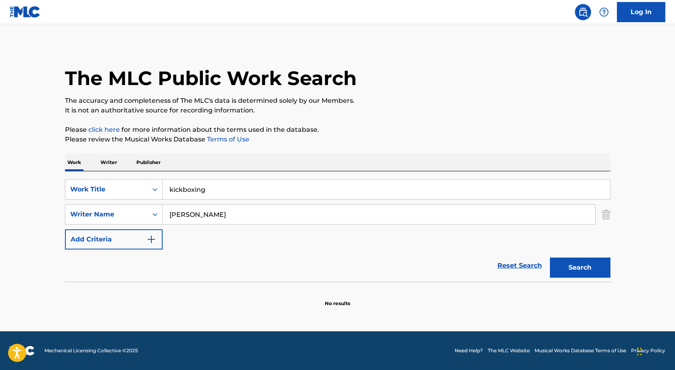
click at [198, 191] on input "kickboxing" at bounding box center [387, 189] width 448 height 19
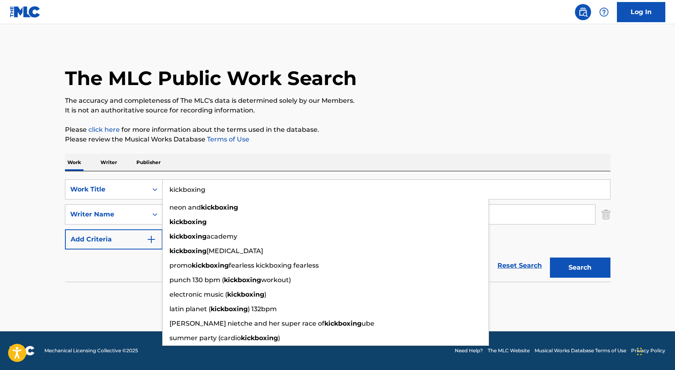
click at [204, 190] on input "kickboxing" at bounding box center [387, 189] width 448 height 19
click at [550, 258] on button "Search" at bounding box center [580, 268] width 61 height 20
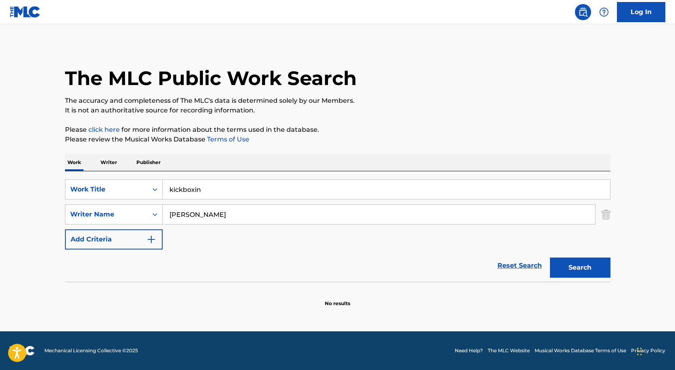
click at [225, 197] on input "kickboxin" at bounding box center [387, 189] width 448 height 19
click at [225, 196] on input "kickboxin" at bounding box center [387, 189] width 448 height 19
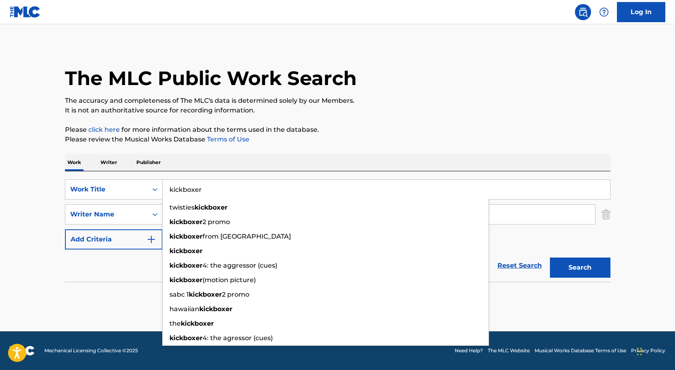
type input "kickboxer"
click at [550, 258] on button "Search" at bounding box center [580, 268] width 61 height 20
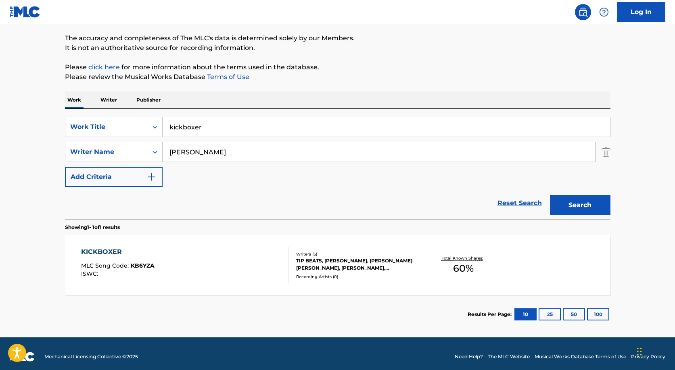
scroll to position [69, 0]
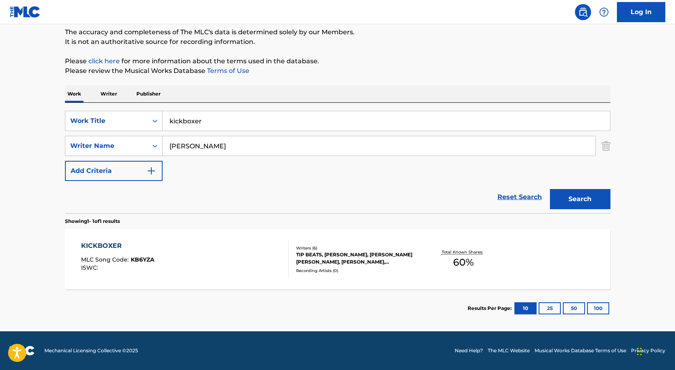
click at [92, 243] on div "KICKBOXER" at bounding box center [117, 246] width 73 height 10
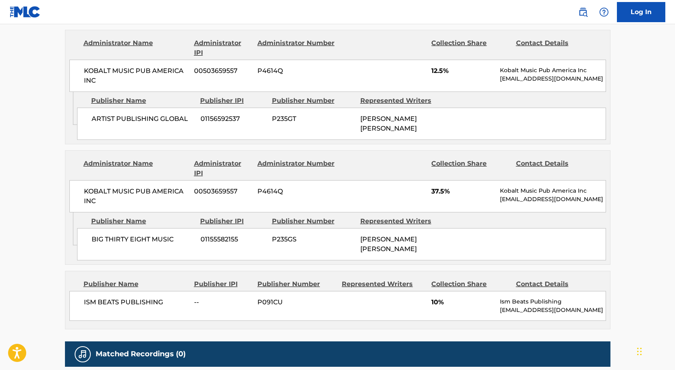
scroll to position [414, 0]
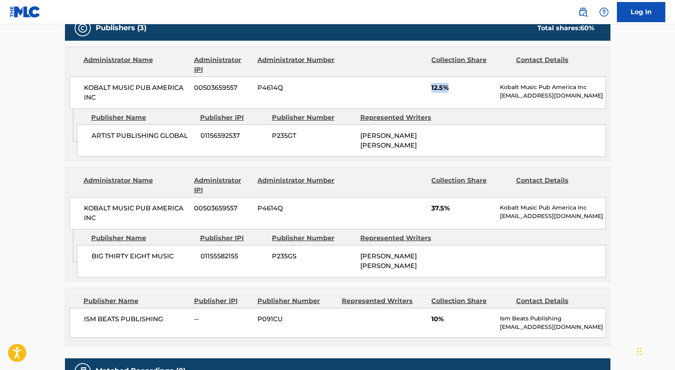
drag, startPoint x: 432, startPoint y: 85, endPoint x: 447, endPoint y: 86, distance: 15.0
click at [447, 86] on span "12.5%" at bounding box center [462, 88] width 63 height 10
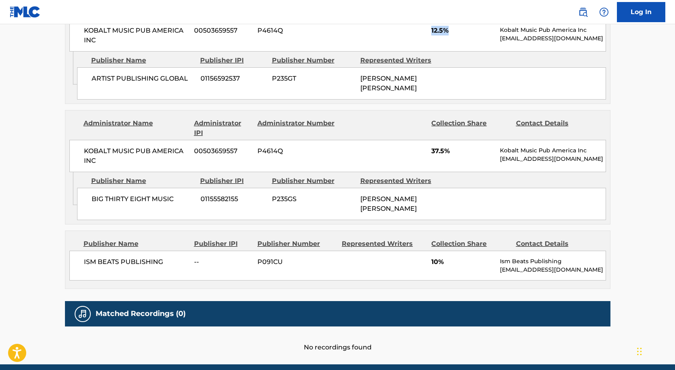
scroll to position [475, 0]
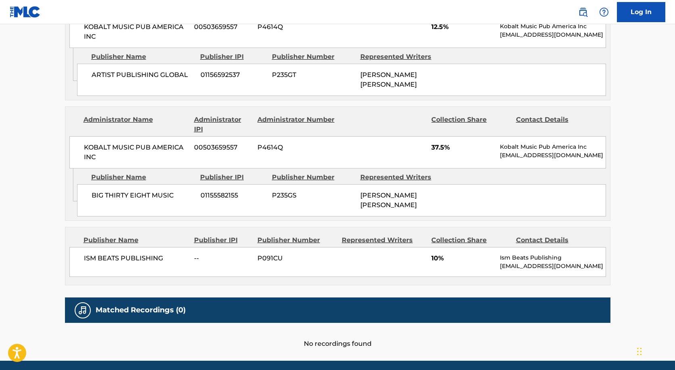
click at [141, 192] on span "BIG THIRTY EIGHT MUSIC" at bounding box center [143, 196] width 103 height 10
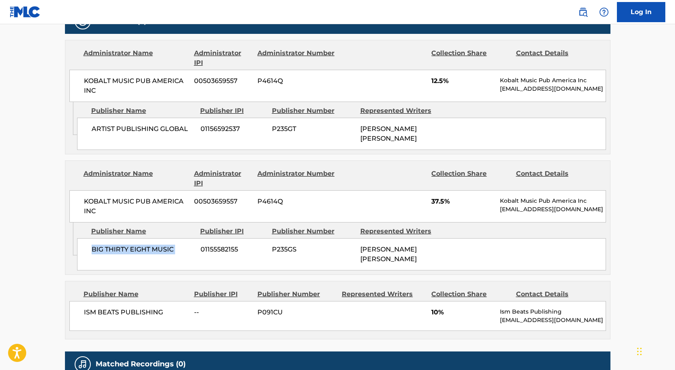
scroll to position [421, 0]
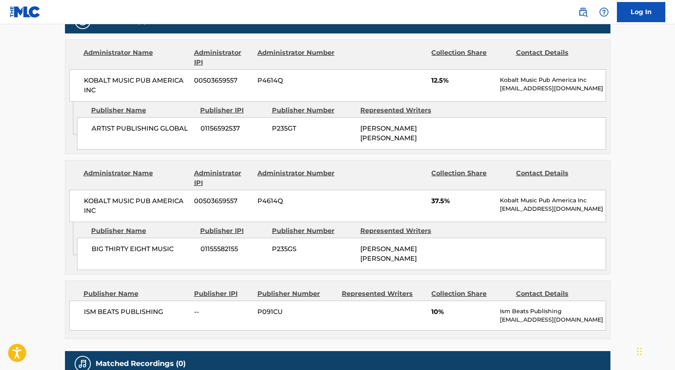
click at [117, 127] on span "ARTIST PUBLISHING GLOBAL" at bounding box center [143, 129] width 103 height 10
click at [134, 127] on span "ARTIST PUBLISHING GLOBAL" at bounding box center [143, 129] width 103 height 10
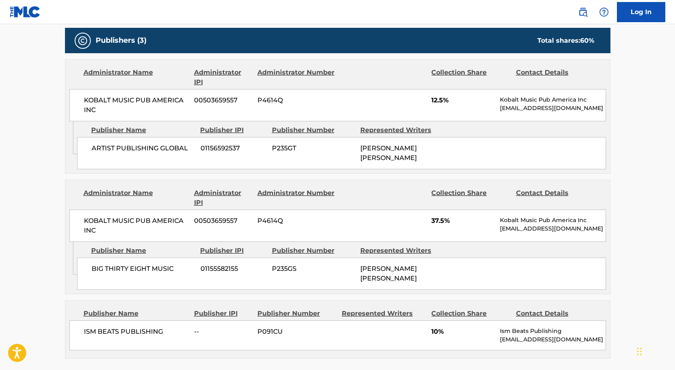
scroll to position [405, 0]
